Goal: Transaction & Acquisition: Purchase product/service

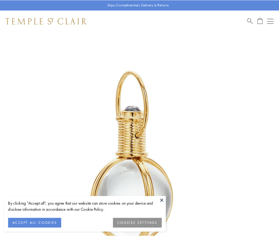
scroll to position [139, 0]
